Goal: Task Accomplishment & Management: Complete application form

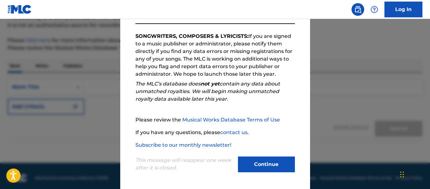
scroll to position [63, 0]
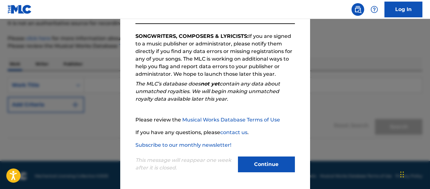
click at [266, 163] on button "Continue" at bounding box center [266, 165] width 57 height 16
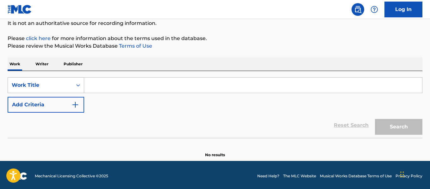
click at [76, 86] on icon "Search Form" at bounding box center [78, 85] width 6 height 6
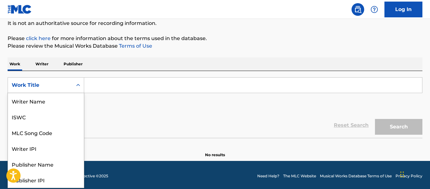
scroll to position [32, 0]
click at [91, 89] on input "Search Form" at bounding box center [253, 85] width 338 height 15
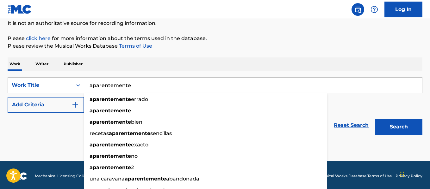
type input "aparentemente"
click at [375, 119] on button "Search" at bounding box center [398, 127] width 47 height 16
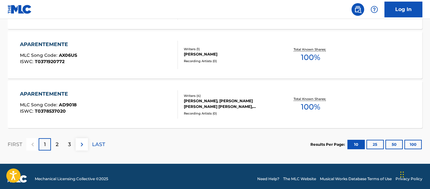
scroll to position [584, 0]
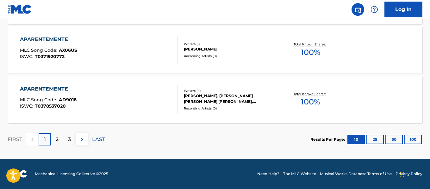
click at [55, 140] on div "2" at bounding box center [57, 139] width 12 height 12
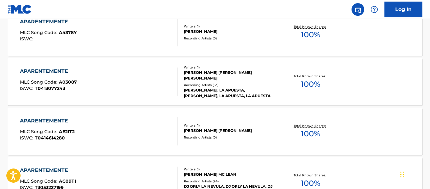
scroll to position [506, 0]
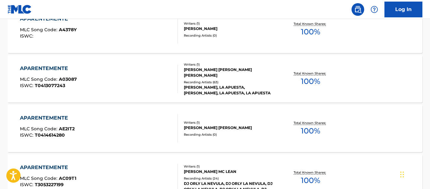
click at [208, 78] on div "JUAN CARLOS CALDERON LOPEZ DE ARROYABE" at bounding box center [230, 72] width 92 height 11
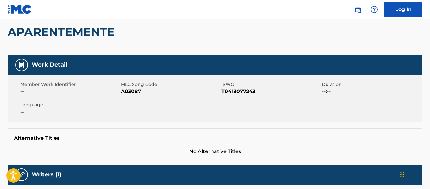
scroll to position [32, 0]
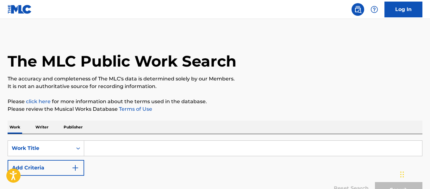
click at [91, 147] on input "Search Form" at bounding box center [253, 148] width 338 height 15
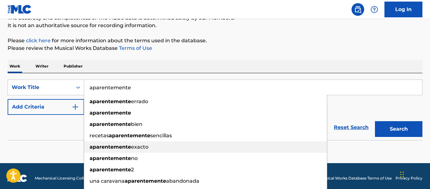
scroll to position [63, 0]
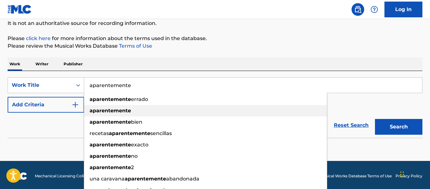
click at [119, 112] on strong "aparentemente" at bounding box center [109, 111] width 41 height 6
type input "aparentemente"
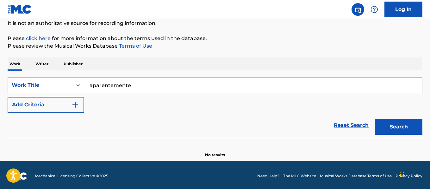
click at [412, 124] on button "Search" at bounding box center [398, 127] width 47 height 16
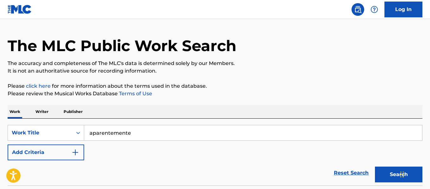
scroll to position [0, 0]
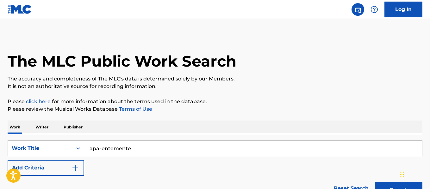
click at [78, 169] on img "Search Form" at bounding box center [75, 168] width 8 height 8
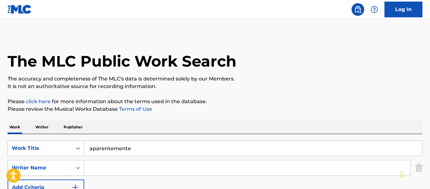
click at [98, 170] on input "Search Form" at bounding box center [247, 168] width 326 height 15
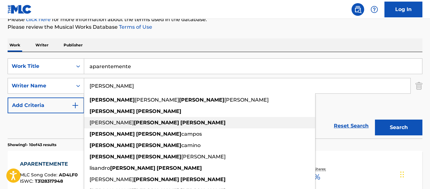
scroll to position [95, 0]
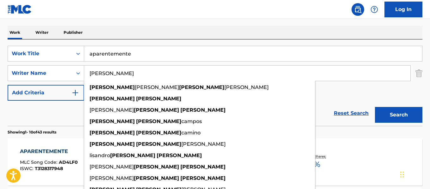
type input "[PERSON_NAME]"
click at [396, 116] on button "Search" at bounding box center [398, 115] width 47 height 16
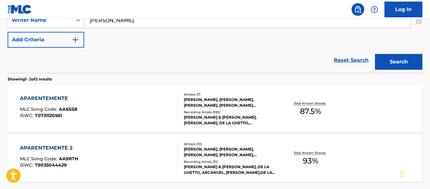
scroll to position [158, 0]
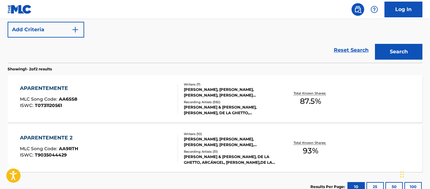
click at [204, 95] on div "[PERSON_NAME], [PERSON_NAME], [PERSON_NAME], [PERSON_NAME] [PERSON_NAME] [PERSO…" at bounding box center [230, 92] width 92 height 11
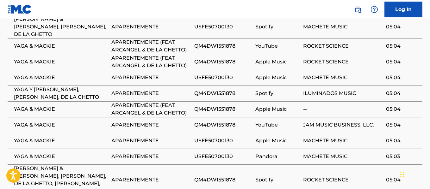
scroll to position [1104, 0]
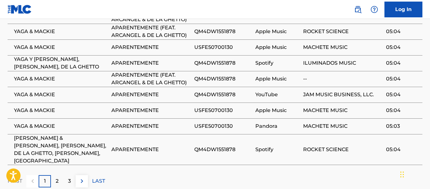
click at [60, 175] on div "2" at bounding box center [57, 181] width 12 height 12
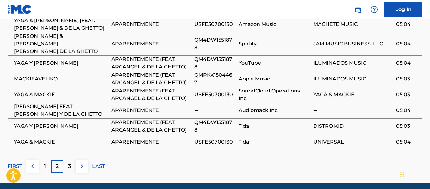
click at [69, 163] on p "3" at bounding box center [69, 167] width 3 height 8
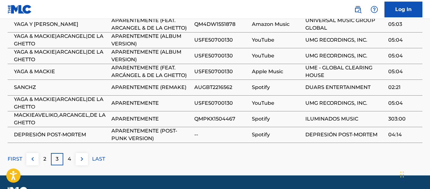
click at [74, 153] on div "4" at bounding box center [69, 159] width 12 height 12
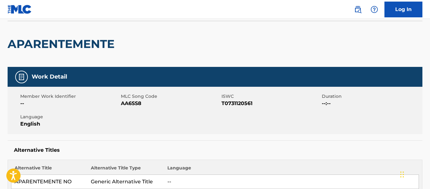
scroll to position [0, 0]
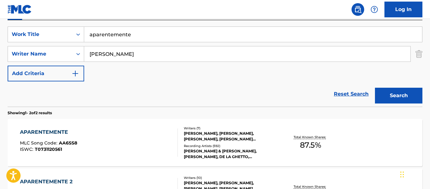
scroll to position [68, 0]
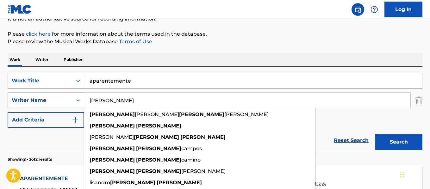
drag, startPoint x: 131, startPoint y: 101, endPoint x: 83, endPoint y: 94, distance: 48.8
click at [83, 94] on div "SearchWithCriteriabe778adf-452d-47f8-b07b-a5e5862e81f7 Writer Name javier marti…" at bounding box center [215, 101] width 414 height 16
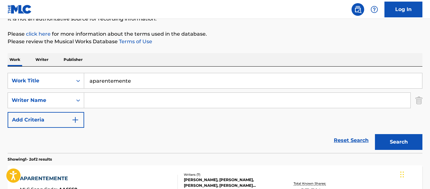
click at [147, 82] on input "aparentemente" at bounding box center [253, 80] width 338 height 15
type input "aparentemente (remake"
click at [385, 142] on button "Search" at bounding box center [398, 142] width 47 height 16
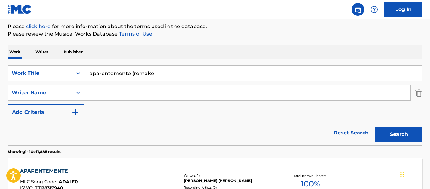
scroll to position [36, 0]
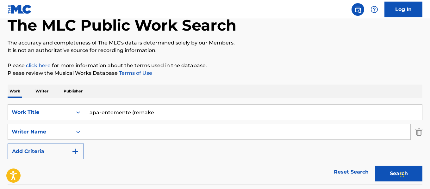
click at [106, 131] on input "Search Form" at bounding box center [247, 132] width 326 height 15
click at [392, 175] on button "Search" at bounding box center [398, 174] width 47 height 16
click at [389, 170] on button "Search" at bounding box center [398, 174] width 47 height 16
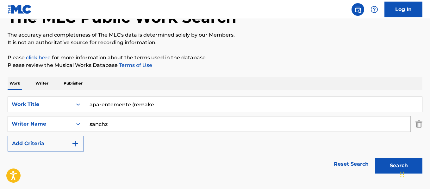
scroll to position [0, 0]
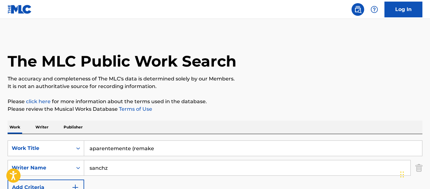
click at [107, 168] on input "sanchz" at bounding box center [247, 168] width 326 height 15
type input "s"
click at [132, 148] on input "aparentemente (remake" at bounding box center [253, 148] width 338 height 15
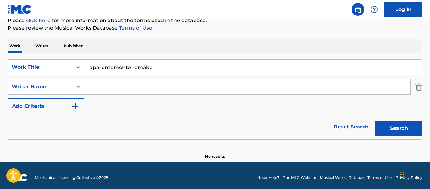
scroll to position [85, 0]
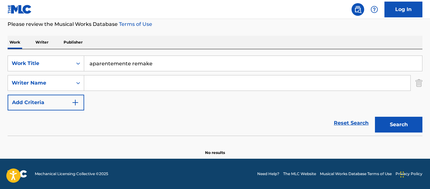
click at [385, 126] on button "Search" at bounding box center [398, 125] width 47 height 16
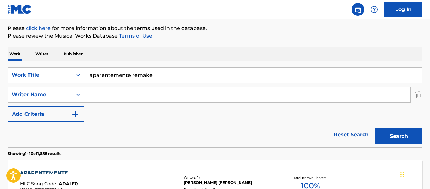
scroll to position [0, 0]
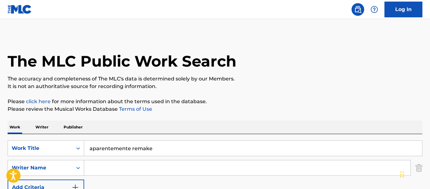
drag, startPoint x: 155, startPoint y: 149, endPoint x: 132, endPoint y: 149, distance: 23.1
click at [132, 149] on input "aparentemente remake" at bounding box center [253, 148] width 338 height 15
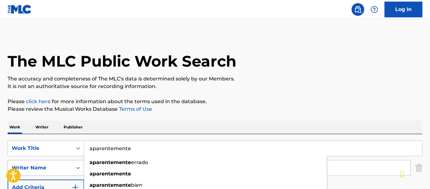
type input "aparentemente"
click at [53, 167] on div "Writer Name" at bounding box center [40, 168] width 57 height 8
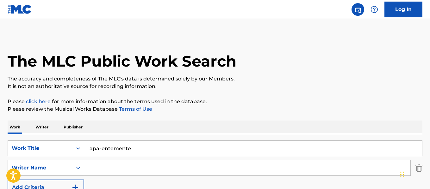
click at [106, 167] on input "Search Form" at bounding box center [247, 168] width 326 height 15
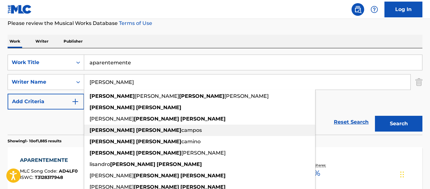
scroll to position [95, 0]
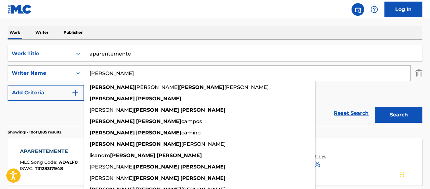
type input "javier martinez"
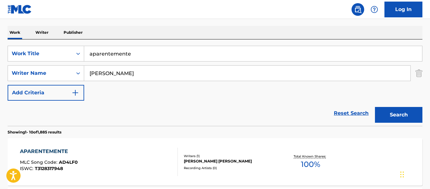
click at [393, 114] on button "Search" at bounding box center [398, 115] width 47 height 16
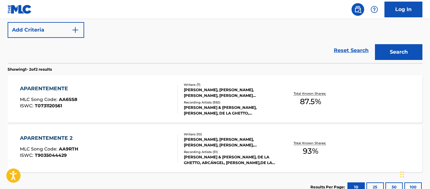
scroll to position [158, 0]
click at [220, 94] on div "JAVIER ANTONIO MARTINEZ, LUIS ENRIQUE PIZARRO, ALEX MORENO, WILFREDO JR MORENO,…" at bounding box center [230, 92] width 92 height 11
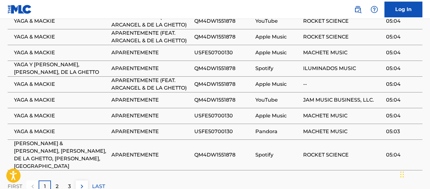
scroll to position [1104, 0]
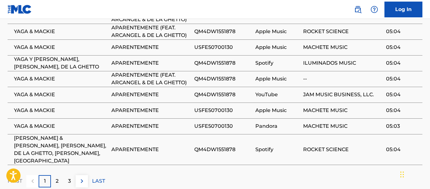
click at [61, 175] on div "2" at bounding box center [57, 181] width 12 height 12
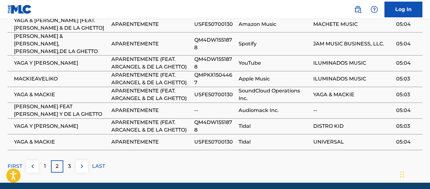
click at [68, 161] on div "3" at bounding box center [69, 167] width 12 height 12
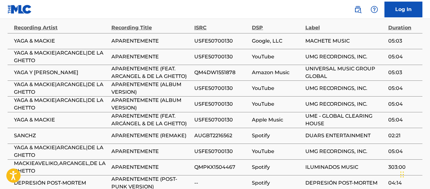
scroll to position [1072, 0]
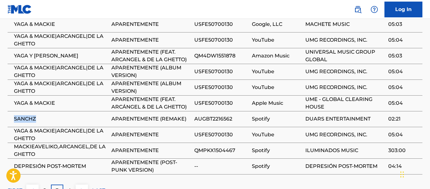
drag, startPoint x: 39, startPoint y: 101, endPoint x: 19, endPoint y: 101, distance: 19.6
click at [15, 115] on span "SANCHZ" at bounding box center [61, 119] width 94 height 8
copy span "SANCHZ"
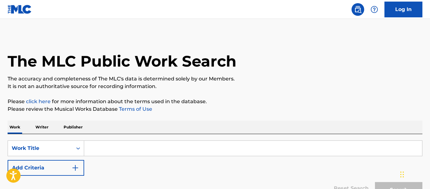
click at [98, 149] on input "Search Form" at bounding box center [253, 148] width 338 height 15
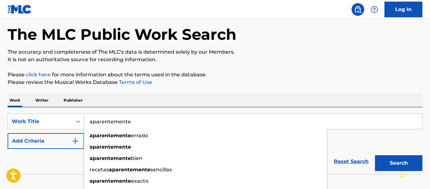
scroll to position [63, 0]
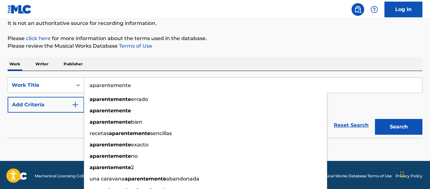
type input "aparentemente"
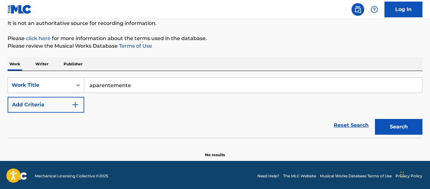
click at [58, 101] on button "Add Criteria" at bounding box center [46, 105] width 76 height 16
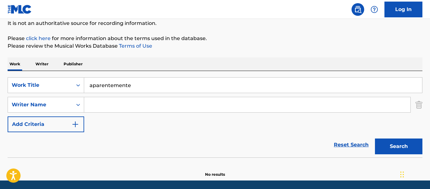
click at [100, 102] on input "Search Form" at bounding box center [247, 104] width 326 height 15
paste input "SANCHZ"
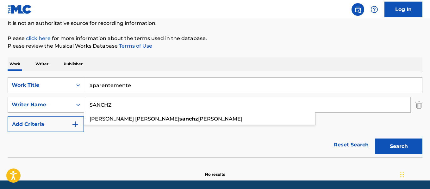
type input "SANCHZ"
click at [385, 148] on button "Search" at bounding box center [398, 147] width 47 height 16
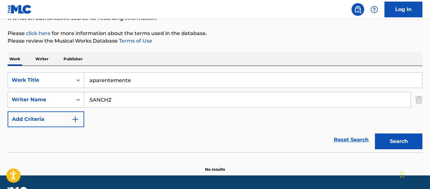
scroll to position [53, 0]
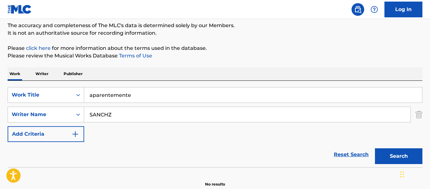
click at [138, 98] on input "aparentemente" at bounding box center [253, 95] width 338 height 15
type input "aparentemente remake"
click at [398, 156] on button "Search" at bounding box center [398, 157] width 47 height 16
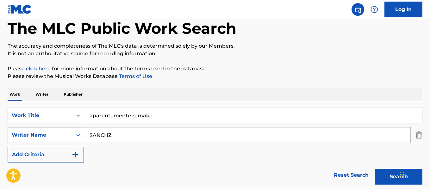
scroll to position [63, 0]
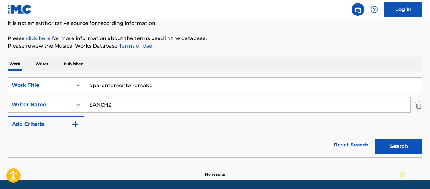
click at [59, 126] on button "Add Criteria" at bounding box center [46, 125] width 76 height 16
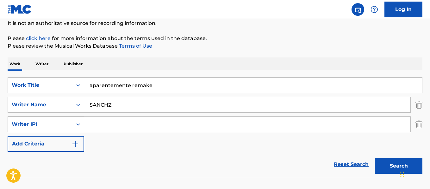
click at [79, 126] on icon "Search Form" at bounding box center [78, 124] width 6 height 6
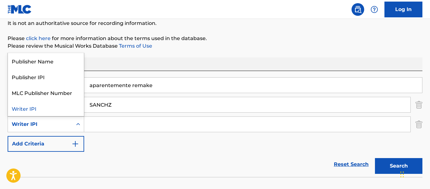
click at [124, 135] on div "SearchWithCriteria471297aa-c0a5-4447-919d-ac164290ad3b Work Title aparentemente…" at bounding box center [215, 114] width 414 height 75
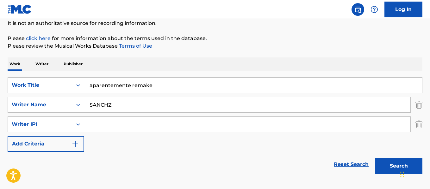
click at [40, 64] on p "Writer" at bounding box center [42, 64] width 17 height 13
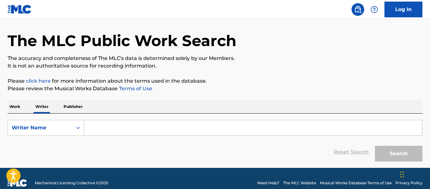
scroll to position [30, 0]
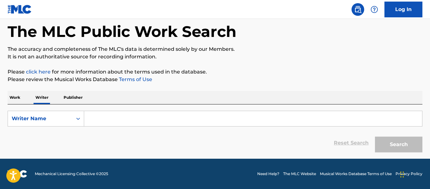
click at [101, 119] on input "Search Form" at bounding box center [253, 118] width 338 height 15
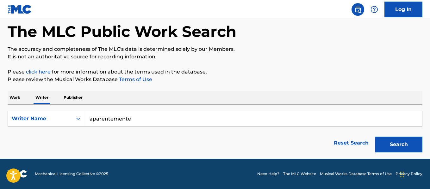
click at [383, 147] on button "Search" at bounding box center [398, 145] width 47 height 16
drag, startPoint x: 144, startPoint y: 117, endPoint x: 117, endPoint y: 109, distance: 28.5
click at [94, 115] on input "aparentemente" at bounding box center [253, 118] width 338 height 15
type input "a"
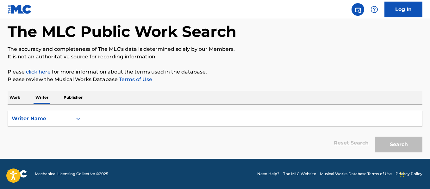
paste input "SANCHZ"
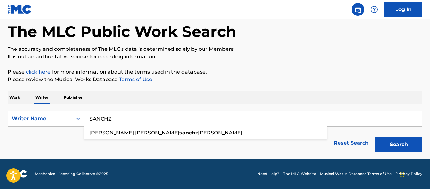
type input "SANCHZ"
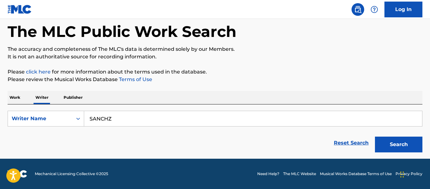
click at [398, 144] on button "Search" at bounding box center [398, 145] width 47 height 16
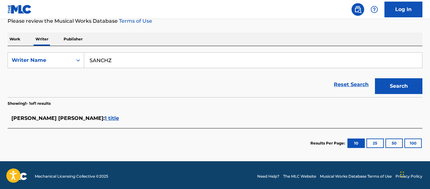
scroll to position [91, 0]
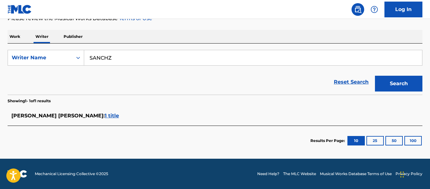
click at [105, 116] on span "1 title" at bounding box center [112, 116] width 14 height 6
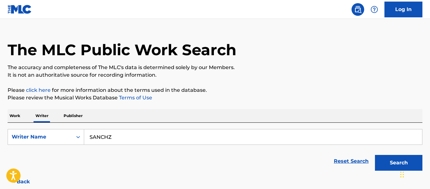
scroll to position [9, 0]
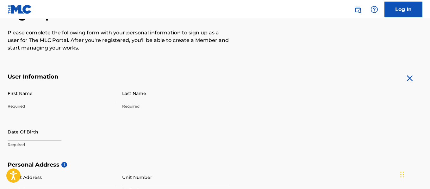
scroll to position [95, 0]
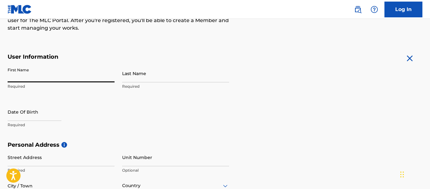
click at [47, 79] on input "First Name" at bounding box center [61, 73] width 107 height 18
type input "JAVIER"
type input "MARTINEZ"
type input "2906 S. Semoran blvd."
type input "apt. 1"
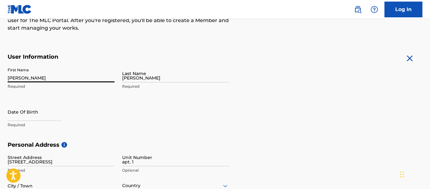
type input "FLORIDA"
type input "[GEOGRAPHIC_DATA]"
type input "FL"
type input "32822"
type input "1"
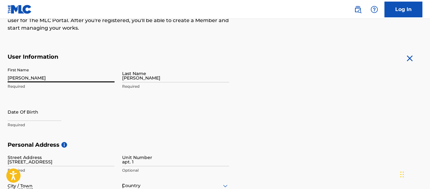
type input "787"
type input "6391793"
type input "elhombreilustre@gmail.com"
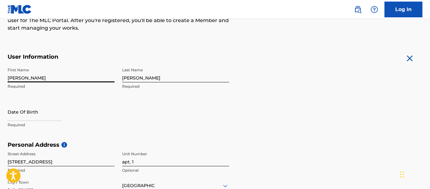
scroll to position [265, 0]
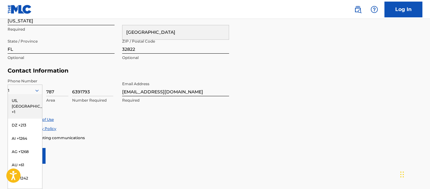
click at [24, 102] on div "US, CA +1" at bounding box center [25, 106] width 34 height 25
click at [36, 92] on icon at bounding box center [37, 91] width 6 height 6
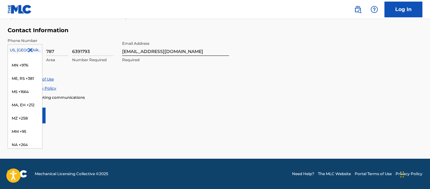
scroll to position [1675, 0]
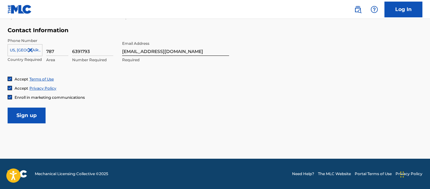
click at [39, 48] on icon at bounding box center [37, 50] width 6 height 6
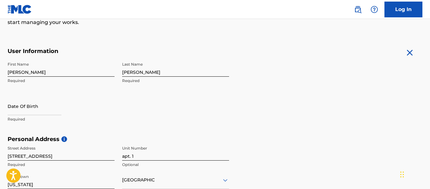
scroll to position [84, 0]
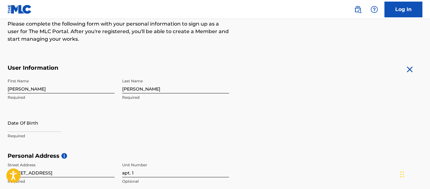
select select "7"
select select "2025"
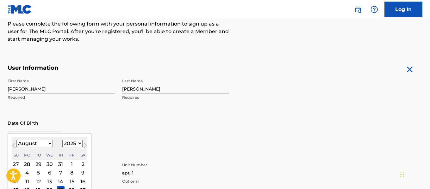
click at [22, 129] on input "text" at bounding box center [35, 123] width 54 height 18
type input "[DATE]"
select select "8"
select select "1974"
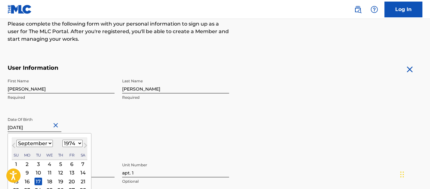
click at [182, 125] on div "First Name JAVIER Required Last Name MARTINEZ Required Date Of Birth September …" at bounding box center [118, 114] width 221 height 77
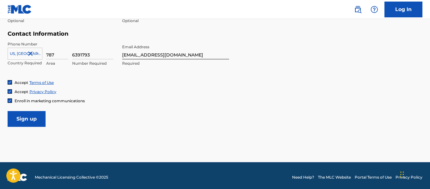
scroll to position [305, 0]
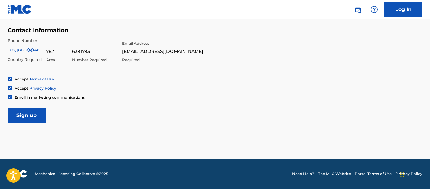
click at [20, 120] on input "Sign up" at bounding box center [27, 116] width 38 height 16
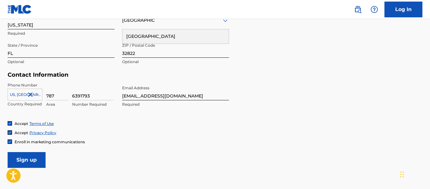
scroll to position [281, 0]
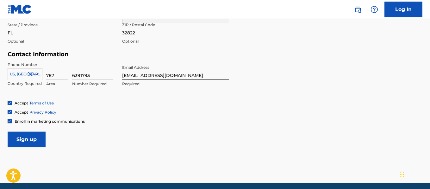
click at [34, 137] on input "Sign up" at bounding box center [27, 140] width 38 height 16
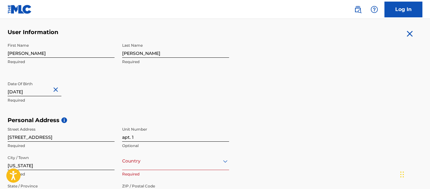
scroll to position [151, 0]
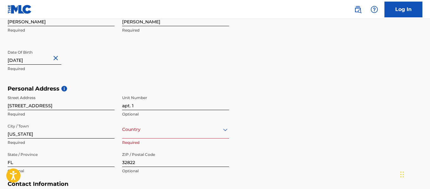
click at [226, 129] on div "option , selected. Select is focused ,type to refine list, press Down to open t…" at bounding box center [175, 130] width 107 height 18
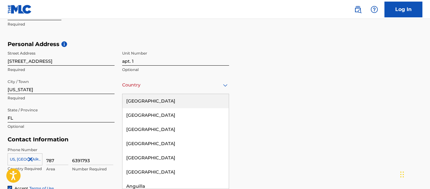
click at [155, 100] on div "[GEOGRAPHIC_DATA]" at bounding box center [175, 101] width 106 height 14
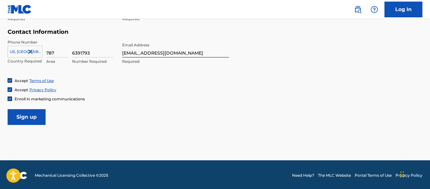
scroll to position [305, 0]
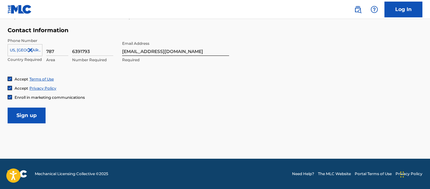
click at [29, 120] on input "Sign up" at bounding box center [27, 116] width 38 height 16
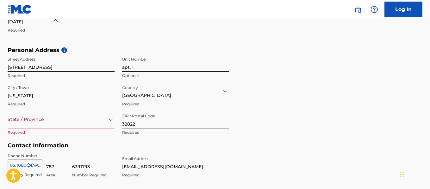
scroll to position [224, 0]
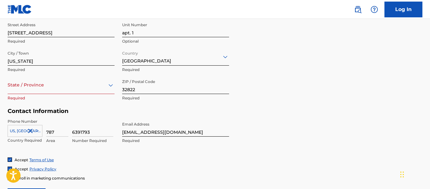
click at [47, 94] on div "option , selected. Select is focused ,type to refine list, press Down to open t…" at bounding box center [61, 85] width 107 height 18
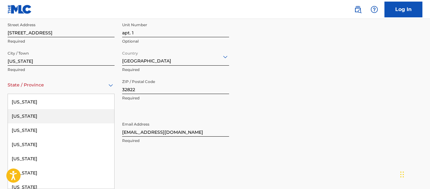
scroll to position [95, 0]
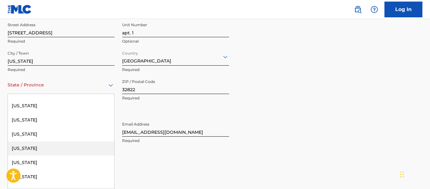
click at [19, 152] on div "[US_STATE]" at bounding box center [61, 149] width 106 height 14
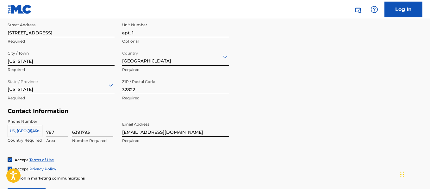
click at [51, 64] on input "[US_STATE]" at bounding box center [61, 57] width 107 height 18
type input "Orlando"
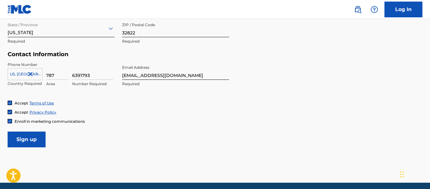
scroll to position [287, 0]
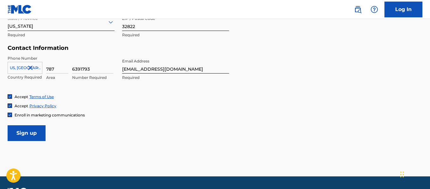
click at [37, 131] on input "Sign up" at bounding box center [27, 133] width 38 height 16
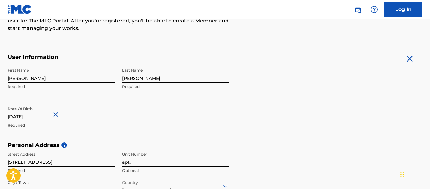
scroll to position [63, 0]
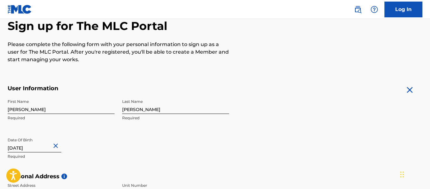
click at [392, 7] on link "Log In" at bounding box center [403, 10] width 38 height 16
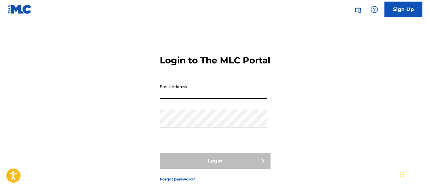
click at [198, 99] on input "Email Address" at bounding box center [213, 90] width 107 height 18
type input "[EMAIL_ADDRESS][DOMAIN_NAME]"
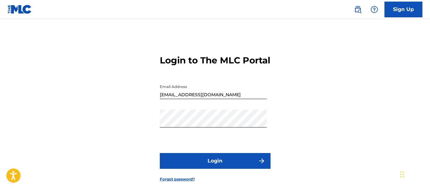
click at [222, 168] on button "Login" at bounding box center [215, 161] width 111 height 16
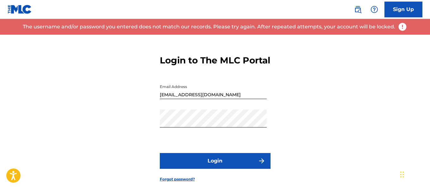
click at [219, 169] on button "Login" at bounding box center [215, 161] width 111 height 16
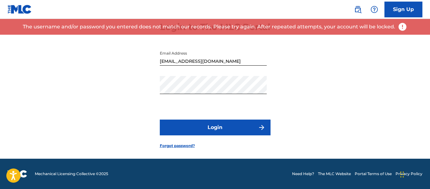
scroll to position [45, 0]
click at [184, 144] on link "Forgot password?" at bounding box center [177, 146] width 35 height 6
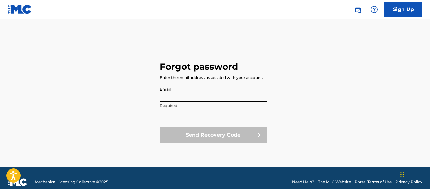
click at [185, 97] on input "Email" at bounding box center [213, 93] width 107 height 18
type input "[EMAIL_ADDRESS][DOMAIN_NAME]"
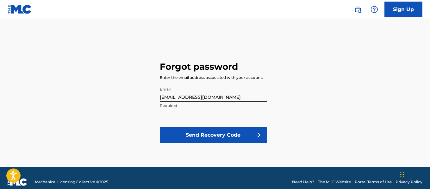
click at [213, 133] on button "Send Recovery Code" at bounding box center [213, 135] width 107 height 16
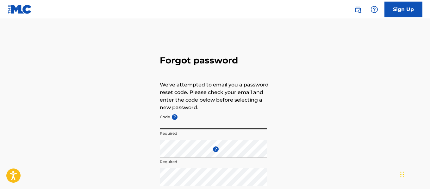
click at [192, 123] on input "Code ?" at bounding box center [213, 121] width 107 height 18
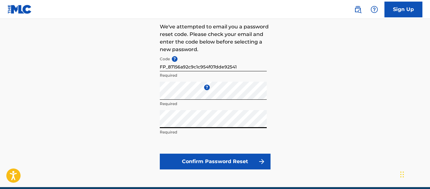
scroll to position [63, 0]
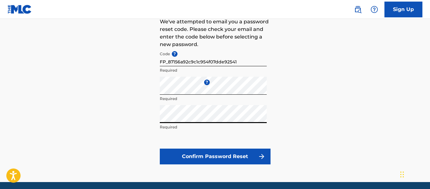
click at [224, 161] on button "Confirm Password Reset" at bounding box center [215, 157] width 111 height 16
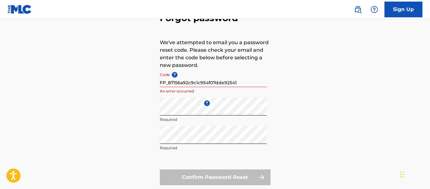
scroll to position [32, 0]
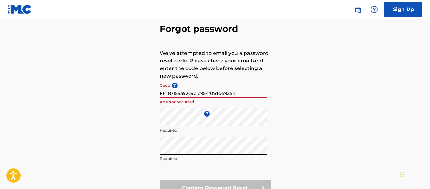
click at [222, 93] on input "FP_87156a92c9c1c954f07dde92541" at bounding box center [213, 89] width 107 height 18
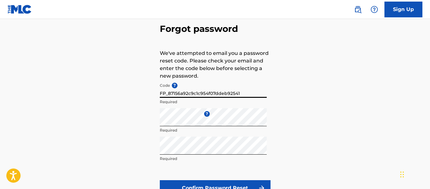
type input "FP_87156a92c9c1c954f07ddeb92541"
click at [216, 185] on button "Confirm Password Reset" at bounding box center [215, 188] width 111 height 16
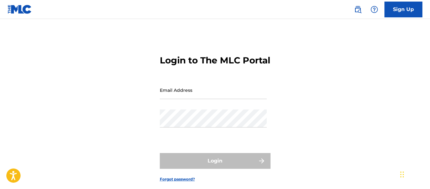
click at [175, 99] on input "Email Address" at bounding box center [213, 90] width 107 height 18
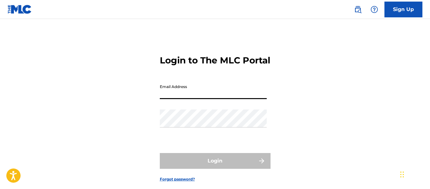
type input "[EMAIL_ADDRESS][DOMAIN_NAME]"
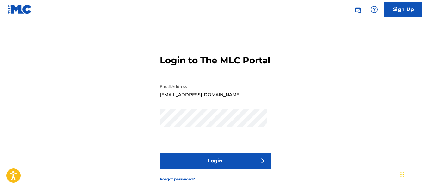
click at [234, 169] on button "Login" at bounding box center [215, 161] width 111 height 16
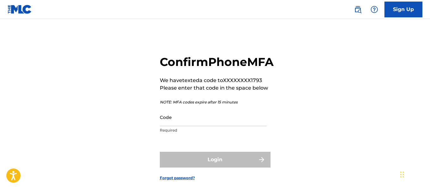
click at [189, 126] on input "Code" at bounding box center [213, 117] width 107 height 18
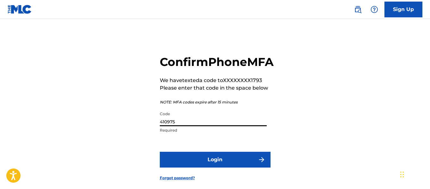
type input "410975"
click at [219, 168] on button "Login" at bounding box center [215, 160] width 111 height 16
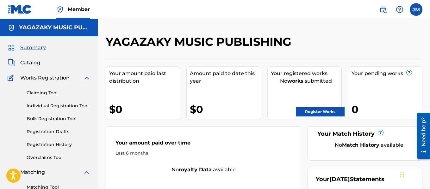
click at [85, 80] on img at bounding box center [87, 78] width 8 height 8
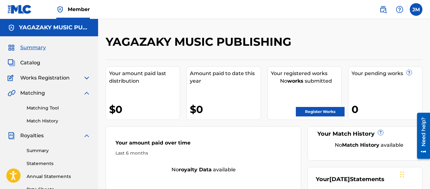
click at [86, 79] on img at bounding box center [87, 78] width 8 height 8
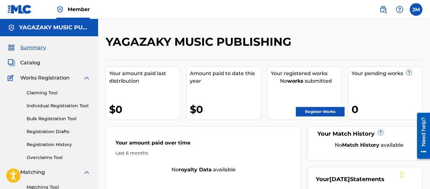
click at [38, 51] on span "Summary" at bounding box center [33, 48] width 26 height 8
click at [399, 9] on img at bounding box center [399, 10] width 8 height 8
click at [27, 61] on span "Catalog" at bounding box center [30, 63] width 20 height 8
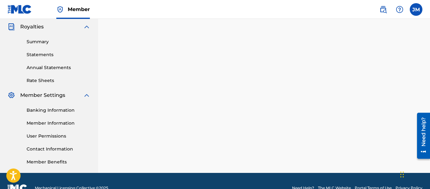
scroll to position [190, 0]
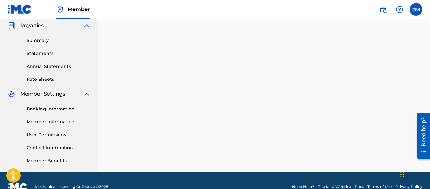
click at [51, 119] on link "Member Information" at bounding box center [59, 122] width 64 height 7
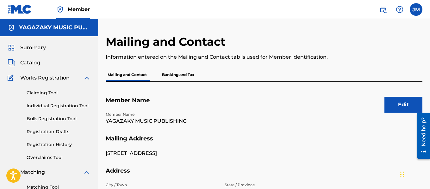
click at [399, 106] on button "Edit" at bounding box center [403, 105] width 38 height 16
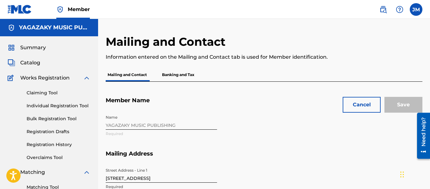
click at [138, 125] on div "Name YAGAZAKY MUSIC PUBLISHING Required" at bounding box center [221, 131] width 230 height 39
click at [160, 127] on div "Name YAGAZAKY MUSIC PUBLISHING Required" at bounding box center [221, 131] width 230 height 39
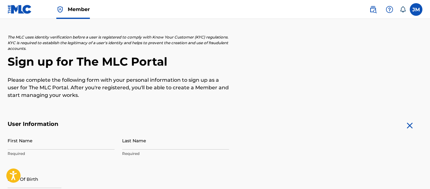
scroll to position [63, 0]
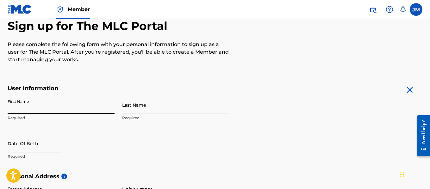
drag, startPoint x: 81, startPoint y: 108, endPoint x: 83, endPoint y: 106, distance: 3.4
click at [81, 108] on input "First Name" at bounding box center [61, 105] width 107 height 18
type input "[PERSON_NAME]"
type input "[STREET_ADDRESS]"
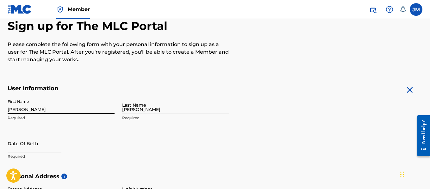
type input "apt. 1"
type input "[US_STATE]"
type input "[GEOGRAPHIC_DATA]"
type input "FL"
type input "32822"
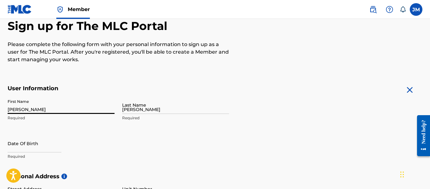
type input "1"
type input "787"
type input "6391793"
type input "[EMAIL_ADDRESS][DOMAIN_NAME]"
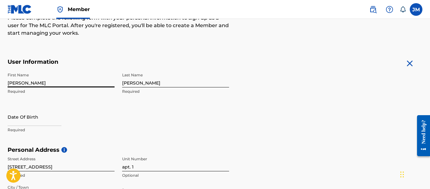
scroll to position [75, 0]
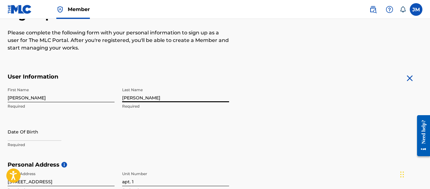
drag, startPoint x: 150, startPoint y: 97, endPoint x: 123, endPoint y: 102, distance: 27.8
click at [121, 104] on div "First Name [PERSON_NAME] Required Last Name [PERSON_NAME] Required Date Of Birt…" at bounding box center [118, 122] width 221 height 77
type input "[PERSON_NAME]"
click at [124, 98] on input "[PERSON_NAME]" at bounding box center [175, 93] width 107 height 18
drag, startPoint x: 147, startPoint y: 95, endPoint x: 125, endPoint y: 98, distance: 22.3
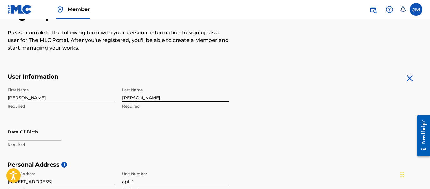
click at [121, 99] on div "First Name [PERSON_NAME] Last Name [PERSON_NAME] Required Date Of Birth Required" at bounding box center [118, 122] width 221 height 77
type input "[PERSON_NAME]"
select select "7"
select select "2025"
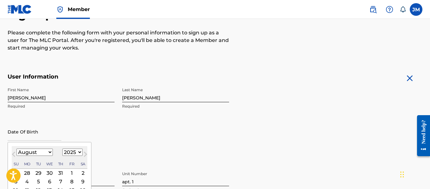
click at [51, 135] on input "text" at bounding box center [35, 132] width 54 height 18
type input "[DATE]"
select select "8"
select select "1974"
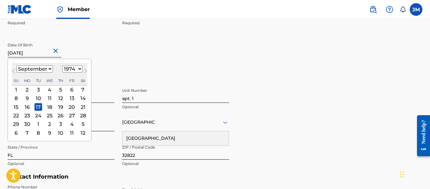
scroll to position [170, 0]
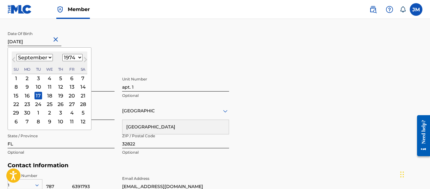
click at [186, 44] on div "First Name [PERSON_NAME] Last Name [PERSON_NAME] Required Date Of Birth [DEMOGR…" at bounding box center [118, 28] width 221 height 77
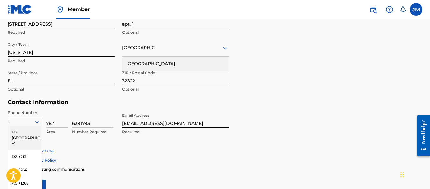
scroll to position [296, 0]
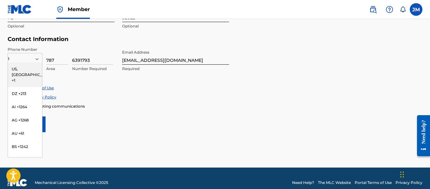
click at [27, 67] on div "US, [GEOGRAPHIC_DATA] +1" at bounding box center [25, 75] width 34 height 25
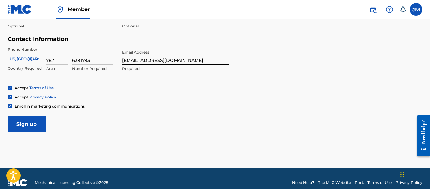
click at [35, 123] on input "Sign up" at bounding box center [27, 125] width 38 height 16
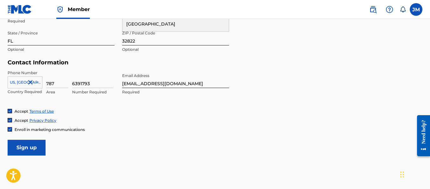
scroll to position [281, 0]
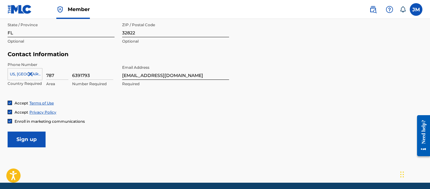
click at [24, 140] on input "Sign up" at bounding box center [27, 140] width 38 height 16
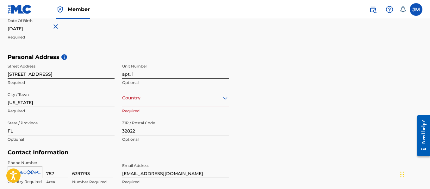
scroll to position [196, 0]
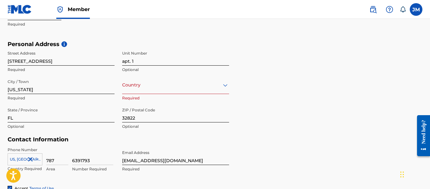
click at [154, 94] on div "option , selected. Select is focused ,type to refine list, press Down to open t…" at bounding box center [175, 85] width 107 height 18
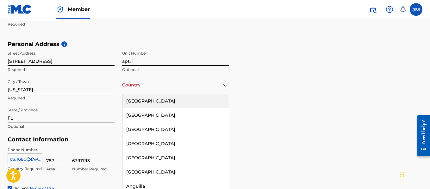
click at [153, 98] on div "[GEOGRAPHIC_DATA]" at bounding box center [175, 101] width 106 height 14
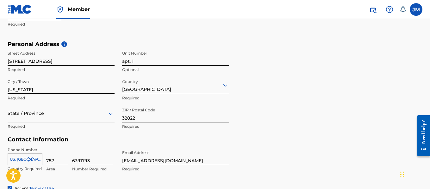
drag, startPoint x: 28, startPoint y: 88, endPoint x: 10, endPoint y: 85, distance: 18.6
click at [1, 89] on div "The MLC uses identity verification before a user is registered to comply with K…" at bounding box center [215, 49] width 430 height 367
type input "Orlando"
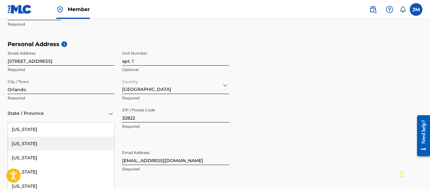
scroll to position [224, 0]
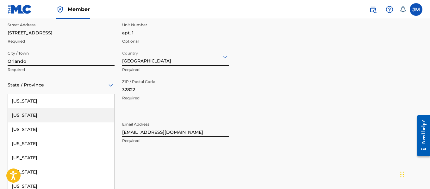
click at [45, 94] on div "57 results available. Use Up and Down to choose options, press Enter to select …" at bounding box center [61, 85] width 107 height 18
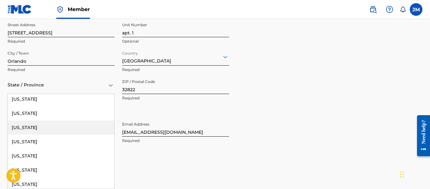
scroll to position [126, 0]
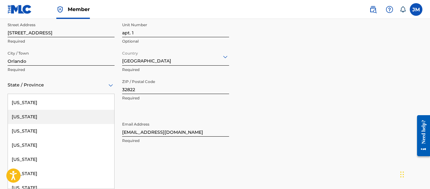
click at [26, 116] on div "[US_STATE]" at bounding box center [61, 117] width 106 height 14
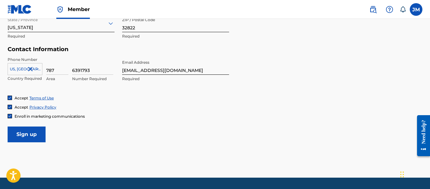
scroll to position [305, 0]
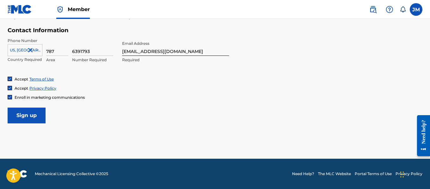
click at [23, 115] on input "Sign up" at bounding box center [27, 116] width 38 height 16
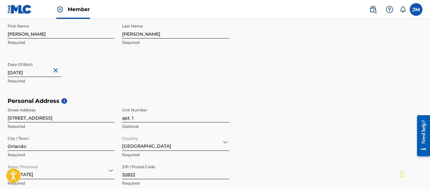
scroll to position [21, 0]
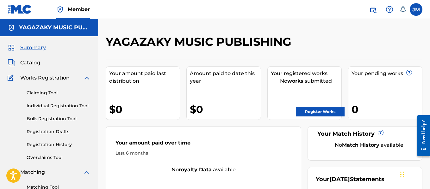
click at [388, 9] on img at bounding box center [389, 10] width 8 height 8
click at [388, 29] on link "Contact us" at bounding box center [389, 26] width 54 height 15
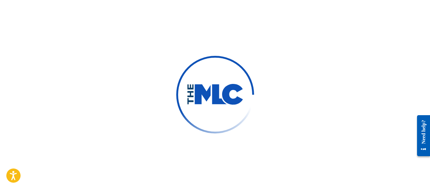
type input "[PERSON_NAME]"
type input "[EMAIL_ADDRESS][DOMAIN_NAME]"
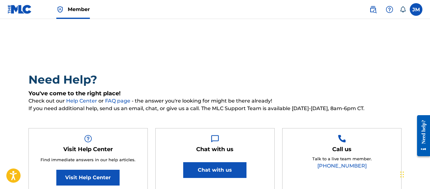
click at [417, 9] on label at bounding box center [415, 9] width 13 height 13
click at [416, 9] on input "[PERSON_NAME] [EMAIL_ADDRESS][DOMAIN_NAME] Notification Preferences Profile Log…" at bounding box center [416, 9] width 0 height 0
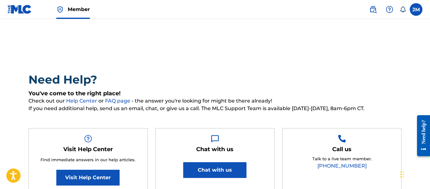
click at [415, 11] on label at bounding box center [415, 9] width 13 height 13
click at [416, 9] on input "[PERSON_NAME] [EMAIL_ADDRESS][DOMAIN_NAME] Notification Preferences Profile Log…" at bounding box center [416, 9] width 0 height 0
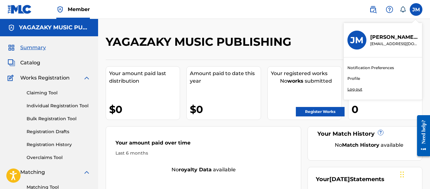
click at [408, 9] on div "JM [PERSON_NAME] [EMAIL_ADDRESS][DOMAIN_NAME] Notification Preferences Profile …" at bounding box center [392, 9] width 59 height 13
drag, startPoint x: 296, startPoint y: 50, endPoint x: 303, endPoint y: 52, distance: 7.8
click at [298, 50] on div "YAGAZAKY MUSIC PUBLISHING" at bounding box center [228, 44] width 244 height 19
click at [326, 40] on div "YAGAZAKY MUSIC PUBLISHING" at bounding box center [228, 44] width 244 height 19
click at [415, 12] on label at bounding box center [415, 9] width 13 height 13
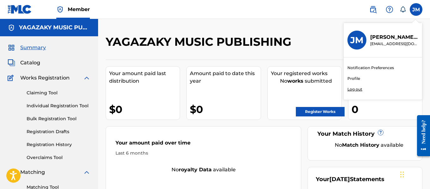
click at [416, 9] on input "[PERSON_NAME] [EMAIL_ADDRESS][DOMAIN_NAME] Notification Preferences Profile Log…" at bounding box center [416, 9] width 0 height 0
click at [351, 38] on div "JM" at bounding box center [356, 40] width 19 height 19
click at [416, 9] on input "[PERSON_NAME] [EMAIL_ADDRESS][DOMAIN_NAME] Notification Preferences Profile Log…" at bounding box center [416, 9] width 0 height 0
click at [354, 79] on link "Profile" at bounding box center [353, 79] width 13 height 6
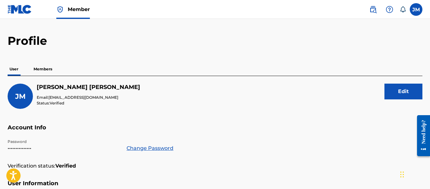
scroll to position [15, 0]
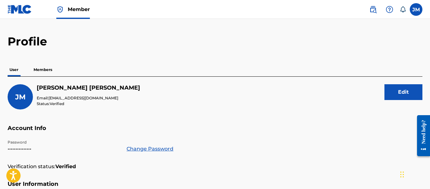
click at [11, 71] on p "User" at bounding box center [14, 69] width 13 height 13
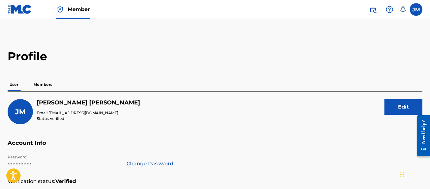
click at [43, 85] on p "Members" at bounding box center [43, 84] width 22 height 13
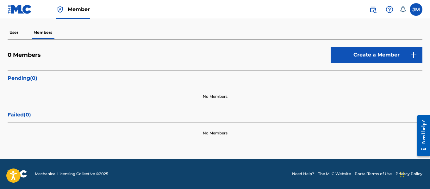
scroll to position [21, 0]
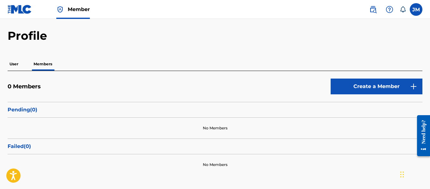
click at [377, 90] on link "Create a Member" at bounding box center [376, 87] width 92 height 16
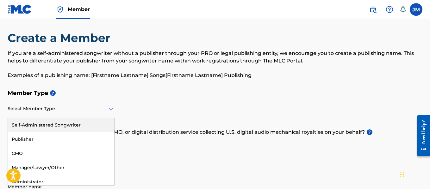
scroll to position [4, 0]
click at [112, 112] on icon at bounding box center [111, 109] width 8 height 8
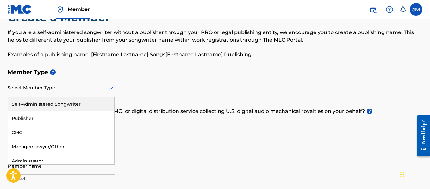
scroll to position [67, 0]
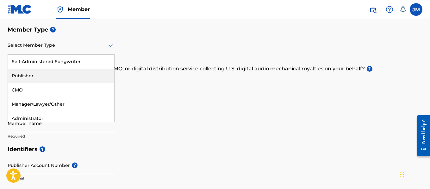
click at [33, 75] on div "Publisher" at bounding box center [61, 76] width 106 height 14
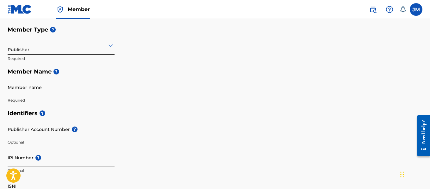
click at [81, 48] on div at bounding box center [61, 45] width 107 height 8
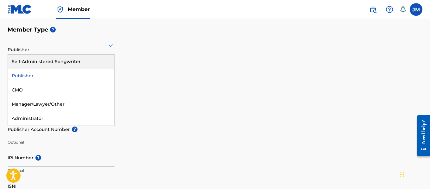
click at [180, 42] on div "Member Type ? 5 results available. Use Up and Down to choose options, press Ent…" at bounding box center [215, 65] width 414 height 84
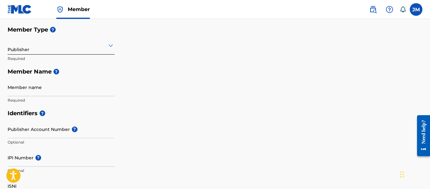
click at [35, 90] on input "Member name" at bounding box center [61, 87] width 107 height 18
click at [147, 49] on div "Member Type ? Publisher Required Member Name ? Member name Required" at bounding box center [215, 65] width 414 height 84
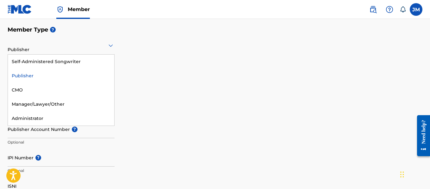
click at [108, 46] on icon at bounding box center [111, 46] width 8 height 8
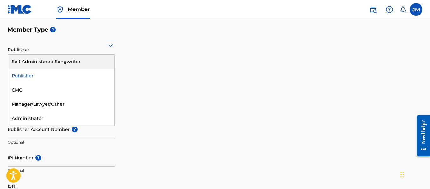
click at [72, 59] on div "Self-Administered Songwriter" at bounding box center [61, 62] width 106 height 14
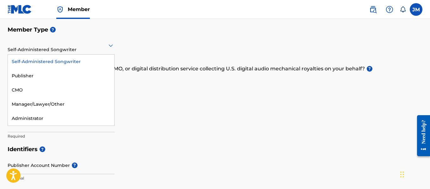
click at [109, 45] on icon at bounding box center [110, 46] width 4 height 3
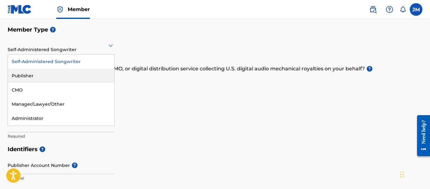
click at [37, 74] on div "Publisher" at bounding box center [61, 76] width 106 height 14
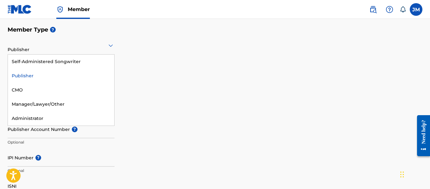
click at [111, 46] on icon at bounding box center [110, 46] width 4 height 3
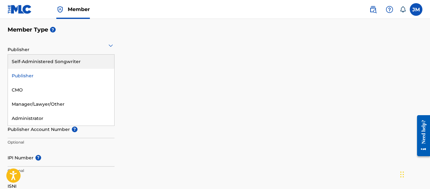
click at [57, 61] on div "Self-Administered Songwriter" at bounding box center [61, 62] width 106 height 14
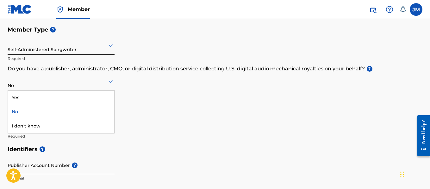
click at [109, 83] on icon at bounding box center [111, 82] width 8 height 8
click at [113, 82] on icon at bounding box center [110, 82] width 4 height 3
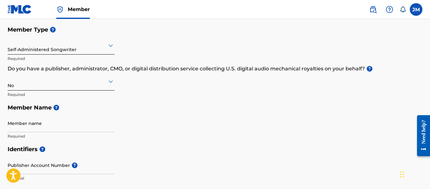
click at [110, 45] on icon at bounding box center [111, 46] width 8 height 8
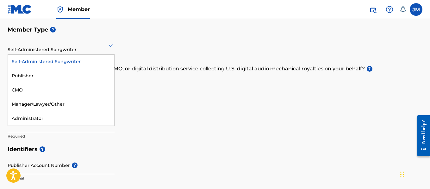
click at [69, 64] on div "Self-Administered Songwriter" at bounding box center [61, 62] width 106 height 14
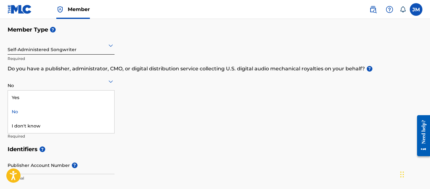
click at [110, 83] on icon at bounding box center [110, 82] width 4 height 3
click at [19, 113] on div "No" at bounding box center [61, 112] width 106 height 14
click at [111, 80] on icon at bounding box center [111, 82] width 8 height 8
click at [111, 82] on icon at bounding box center [111, 82] width 8 height 8
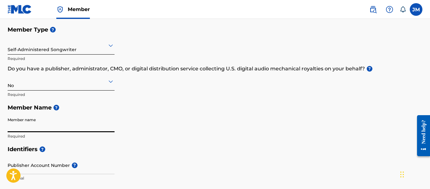
click at [28, 128] on input "Member name" at bounding box center [61, 123] width 107 height 18
type input "[PERSON_NAME]"
type input "[STREET_ADDRESS]"
type input "apt. 1"
click at [28, 128] on input "[PERSON_NAME]" at bounding box center [61, 123] width 107 height 18
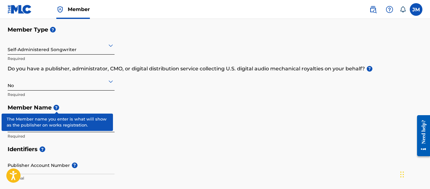
click at [58, 110] on span "?" at bounding box center [56, 108] width 6 height 6
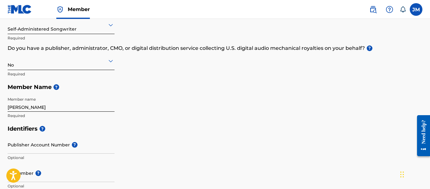
scroll to position [99, 0]
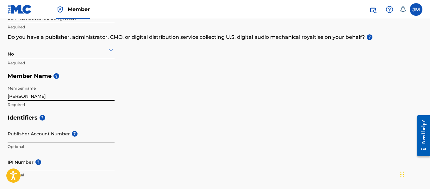
drag, startPoint x: 51, startPoint y: 94, endPoint x: 22, endPoint y: 89, distance: 29.2
click at [25, 93] on input "[PERSON_NAME]" at bounding box center [61, 92] width 107 height 18
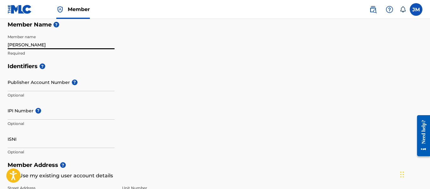
scroll to position [162, 0]
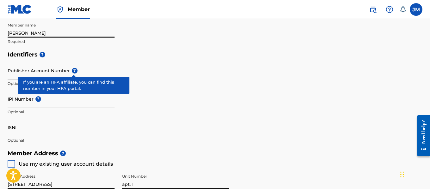
type input "[PERSON_NAME]"
click at [72, 70] on span "?" at bounding box center [75, 71] width 6 height 6
click at [71, 70] on input "Publisher Account Number ?" at bounding box center [61, 71] width 107 height 18
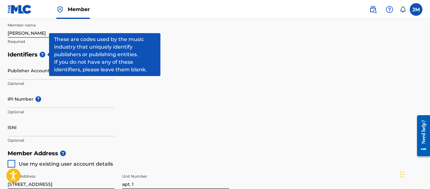
click at [42, 52] on span "?" at bounding box center [43, 55] width 6 height 6
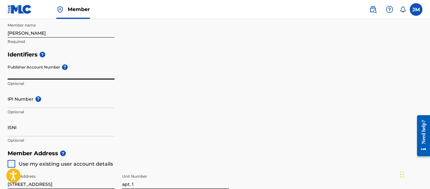
click at [37, 74] on input "Publisher Account Number ?" at bounding box center [61, 71] width 107 height 18
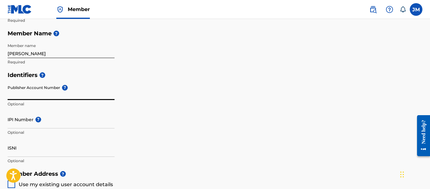
scroll to position [131, 0]
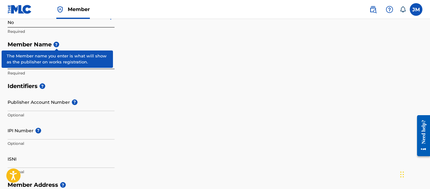
click at [57, 46] on span "?" at bounding box center [56, 45] width 6 height 6
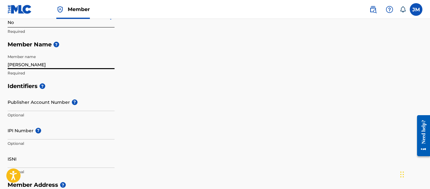
drag, startPoint x: 50, startPoint y: 65, endPoint x: 9, endPoint y: 73, distance: 41.9
click at [4, 66] on div "Create a Member If you are a self-administered songwriter without a publisher t…" at bounding box center [215, 156] width 430 height 504
type input "loa mackieavelikos inc"
click at [70, 102] on span "?" at bounding box center [74, 103] width 8 height 6
click at [70, 102] on input "Publisher Account Number ?" at bounding box center [61, 102] width 107 height 18
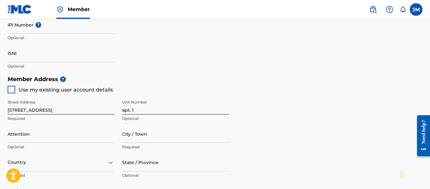
scroll to position [225, 0]
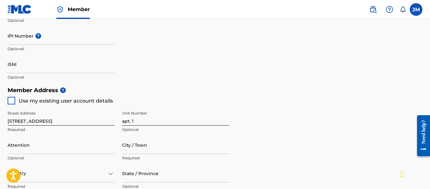
click at [14, 101] on div at bounding box center [12, 101] width 8 height 8
type input "Orlando"
type input "32822"
type input "787"
type input "6391793"
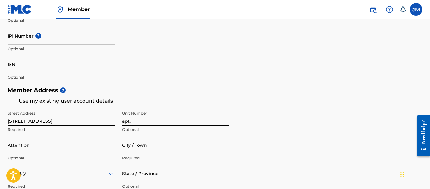
type input "[EMAIL_ADDRESS][DOMAIN_NAME]"
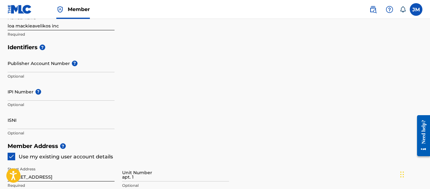
scroll to position [99, 0]
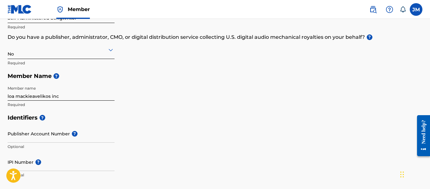
click at [15, 97] on input "loa mackieavelikos inc" at bounding box center [61, 92] width 107 height 18
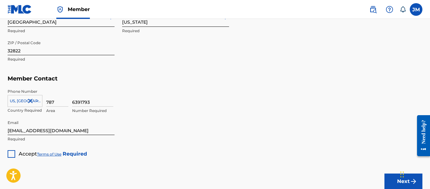
scroll to position [383, 0]
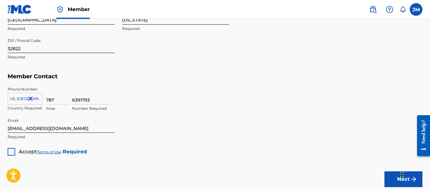
type input "Los mackieavelikos inc"
click at [11, 149] on div at bounding box center [12, 152] width 8 height 8
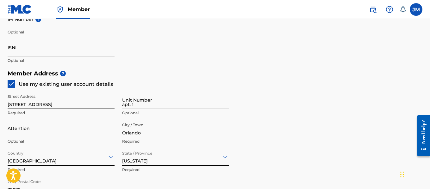
scroll to position [284, 0]
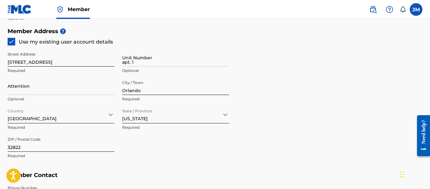
click at [64, 90] on input "Attention" at bounding box center [61, 86] width 107 height 18
click at [174, 36] on h5 "Member Address ?" at bounding box center [215, 32] width 414 height 14
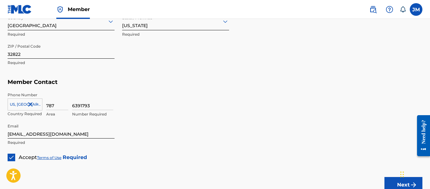
scroll to position [379, 0]
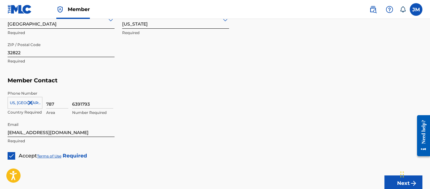
click at [403, 184] on div "Widget de chat" at bounding box center [414, 174] width 32 height 30
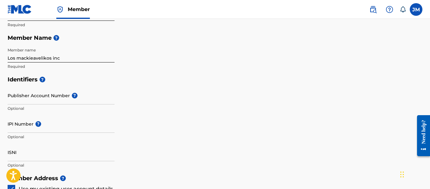
scroll to position [126, 0]
